Goal: Transaction & Acquisition: Purchase product/service

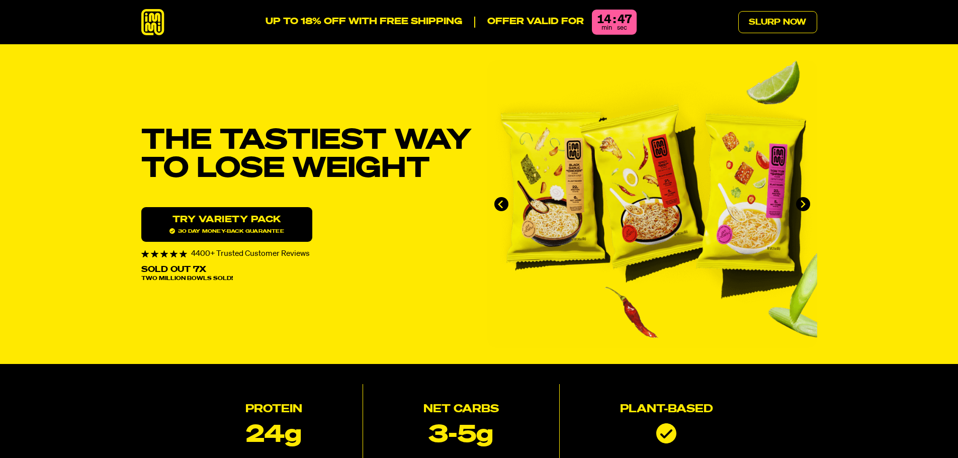
click at [254, 228] on span "30 day money-back guarantee" at bounding box center [226, 231] width 115 height 6
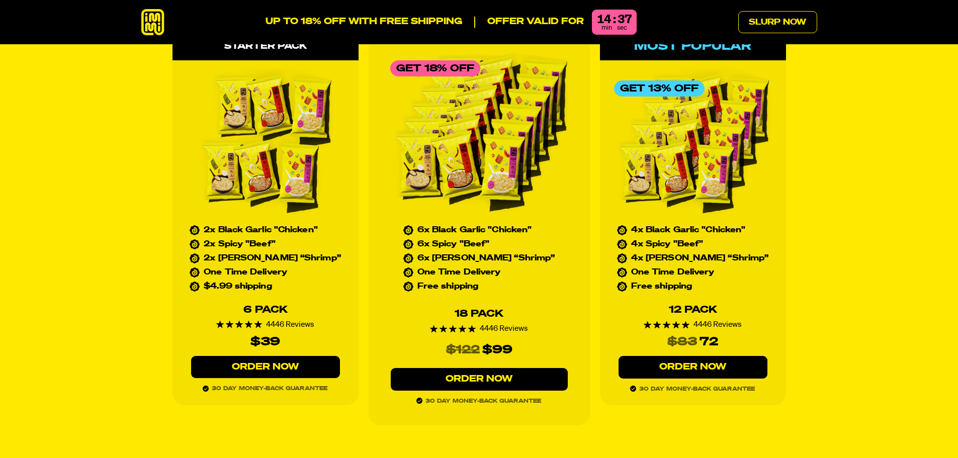
scroll to position [4621, 0]
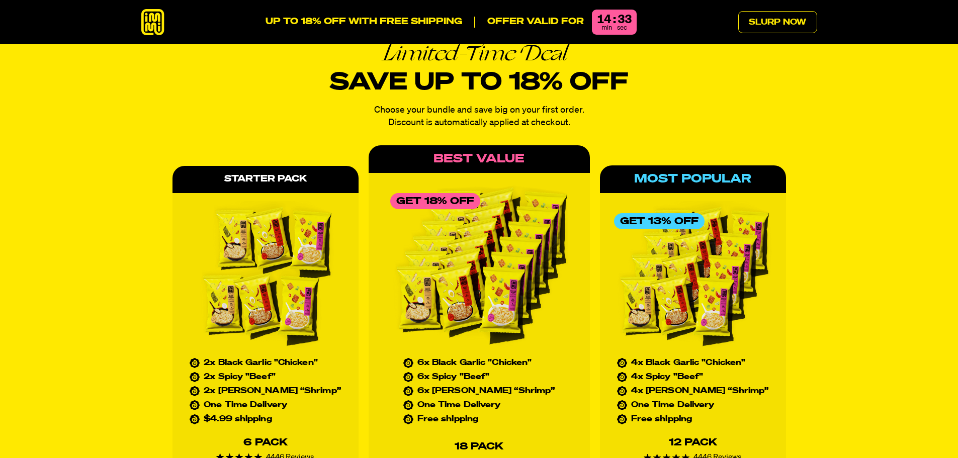
click at [276, 256] on img at bounding box center [265, 276] width 158 height 151
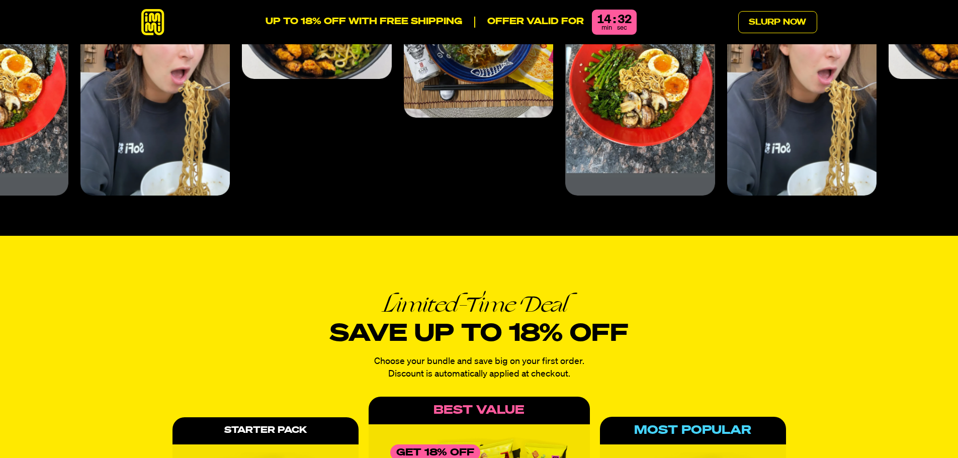
scroll to position [4018, 0]
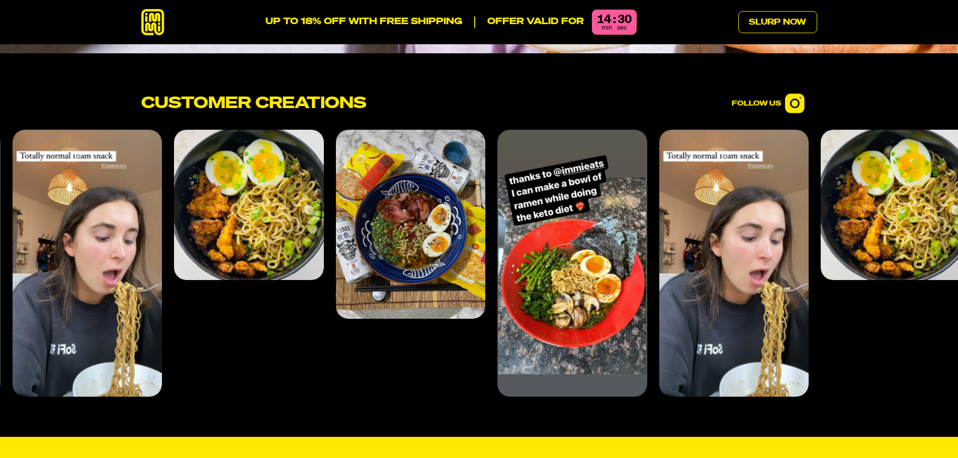
click at [155, 26] on icon at bounding box center [152, 22] width 23 height 27
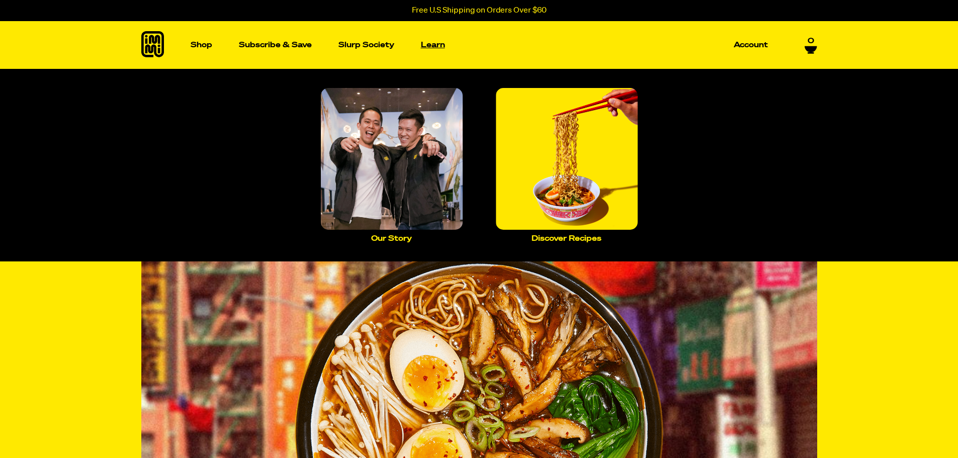
click at [437, 43] on p "Learn" at bounding box center [433, 45] width 24 height 8
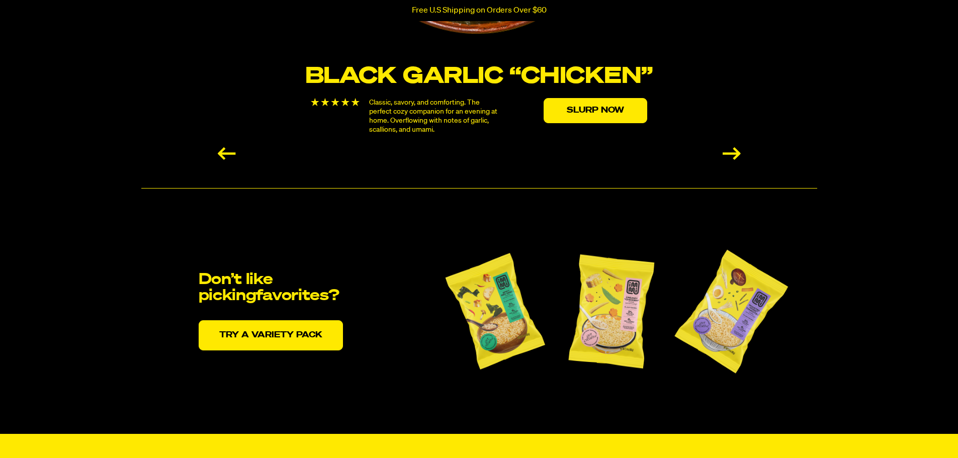
scroll to position [1960, 0]
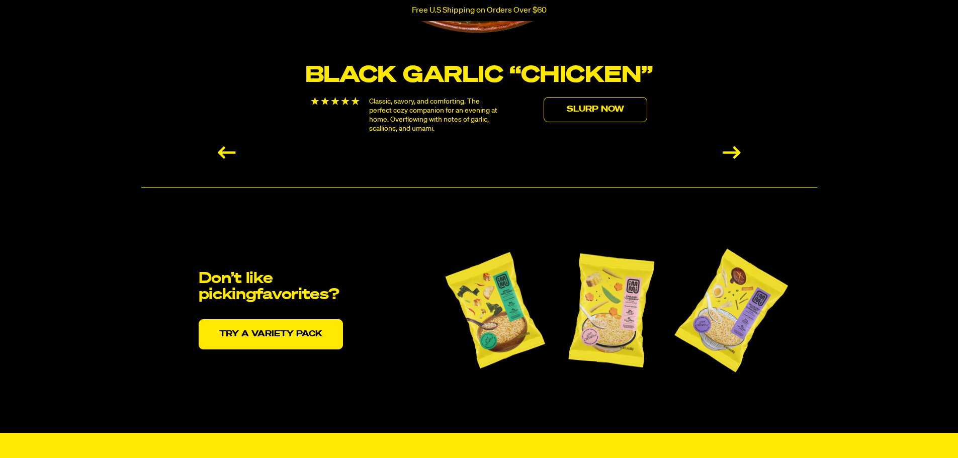
click at [575, 109] on link "Slurp Now" at bounding box center [595, 109] width 104 height 25
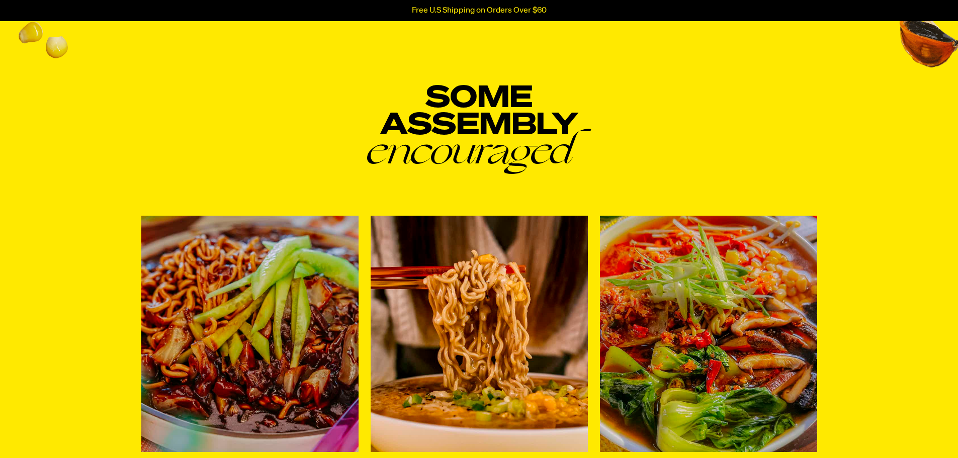
scroll to position [3772, 0]
